Goal: Task Accomplishment & Management: Use online tool/utility

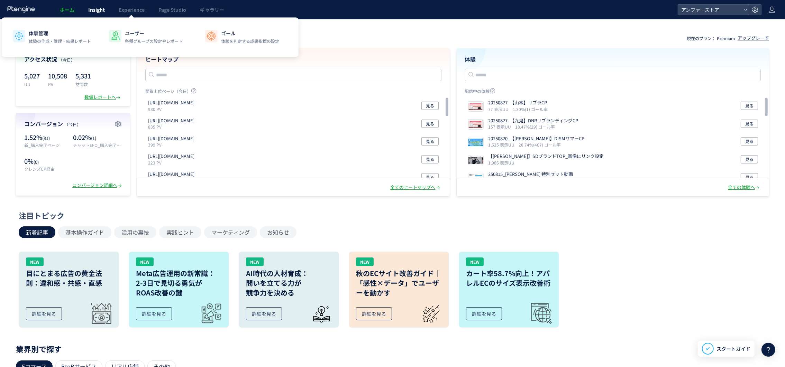
click at [89, 9] on span "Insight" at bounding box center [96, 9] width 17 height 7
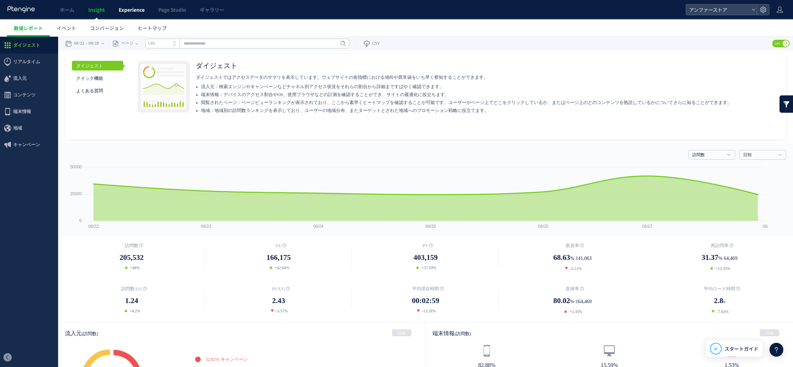
click at [126, 11] on span "Experience" at bounding box center [132, 9] width 26 height 7
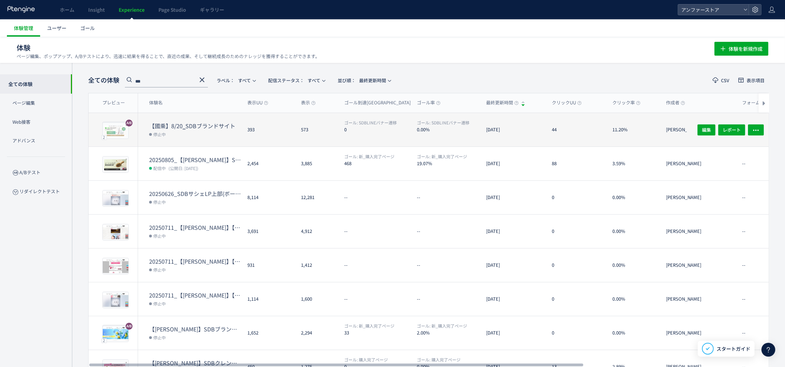
click at [204, 122] on dt "【國乘】8/20‗SDBブランドサイト" at bounding box center [195, 126] width 93 height 8
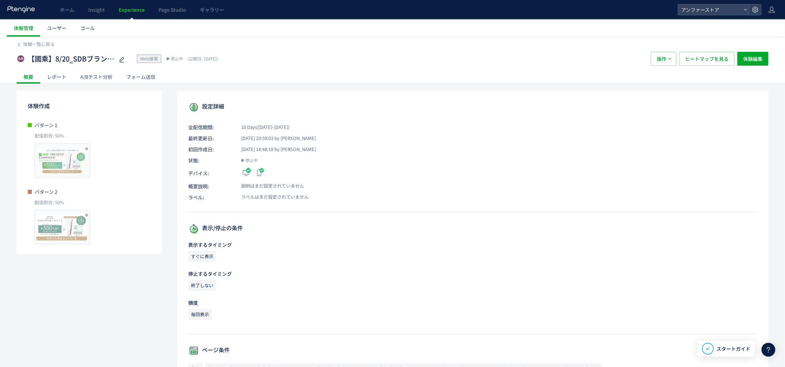
click at [491, 97] on div "設定詳細 全配信期間: 10 Days([DATE]-[DATE]) 最終更新日: [DATE] 23:59:03 by [PERSON_NAME] 初回作成…" at bounding box center [472, 371] width 591 height 560
click at [91, 78] on div "A/Bテスト分析" at bounding box center [96, 77] width 46 height 14
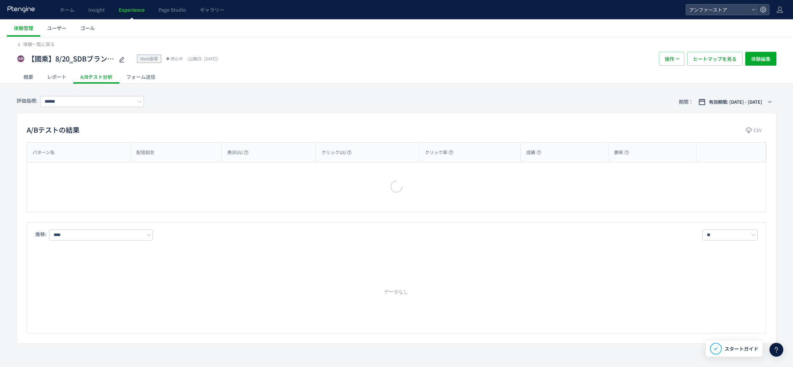
click at [0, 0] on div at bounding box center [0, 0] width 0 height 0
type input "**********"
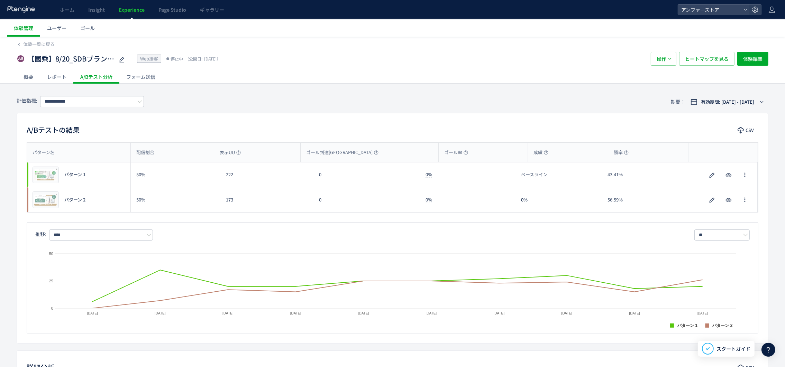
click at [240, 122] on div "A/Bテストの結果 CSV パターン名 配信割合 表示UU ゴール到達UU ゴール率 成績 勝率 パターン名 プレビュー パターン 1 50% 222 0 0…" at bounding box center [393, 228] width 752 height 231
click at [406, 146] on div "ゴール到達[GEOGRAPHIC_DATA]" at bounding box center [369, 152] width 137 height 19
